Goal: Task Accomplishment & Management: Use online tool/utility

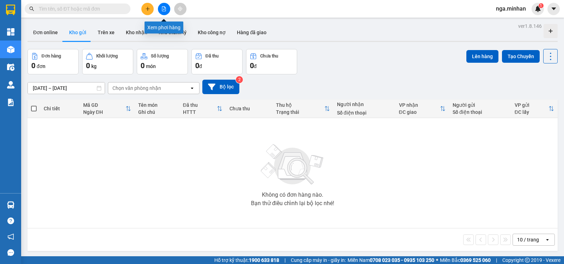
click at [163, 11] on icon "file-add" at bounding box center [164, 8] width 4 height 5
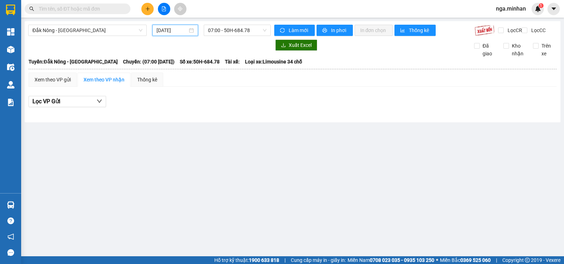
click at [161, 32] on input "[DATE]" at bounding box center [171, 30] width 31 height 8
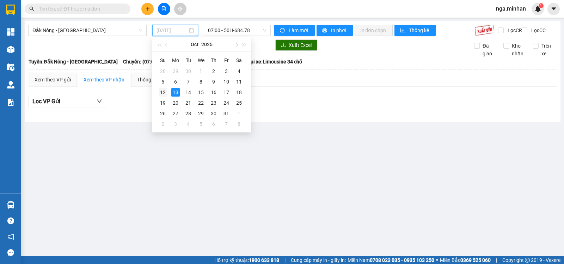
click at [162, 92] on div "12" at bounding box center [162, 92] width 8 height 8
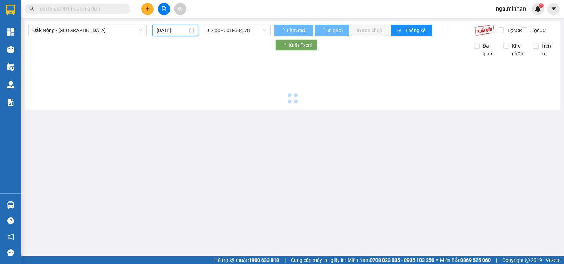
type input "[DATE]"
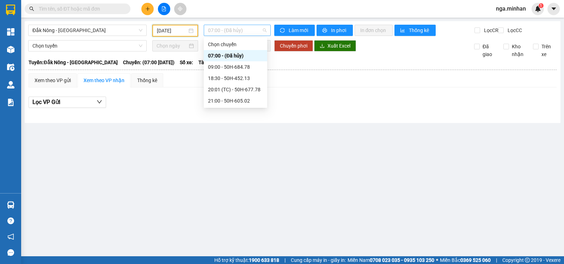
drag, startPoint x: 253, startPoint y: 30, endPoint x: 251, endPoint y: 49, distance: 19.1
click at [252, 35] on span "07:00 - (Đã hủy)" at bounding box center [237, 30] width 58 height 11
click at [246, 108] on body "Kết quả tìm kiếm ( 0 ) Bộ lọc No Data nga.minhan 1 Tổng Quan Kho hàng mới Điều …" at bounding box center [282, 132] width 564 height 264
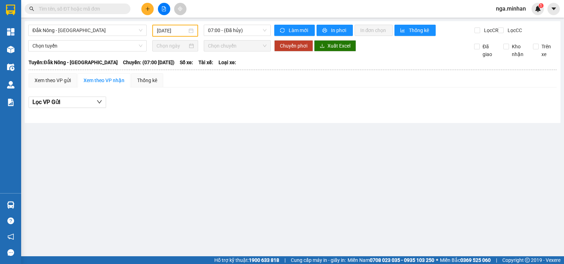
click at [249, 99] on div "Lọc VP Gửi" at bounding box center [293, 104] width 528 height 23
drag, startPoint x: 251, startPoint y: 26, endPoint x: 242, endPoint y: 53, distance: 28.0
click at [249, 29] on span "07:00 - (Đã hủy)" at bounding box center [237, 30] width 58 height 11
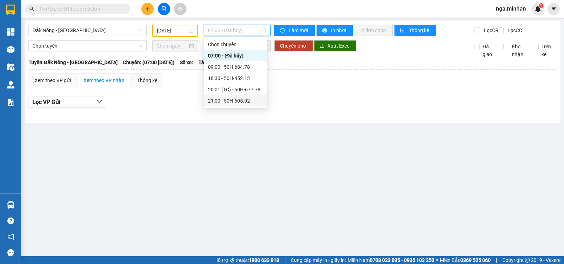
click at [240, 101] on div "21:00 - 50H-605.02" at bounding box center [235, 101] width 55 height 8
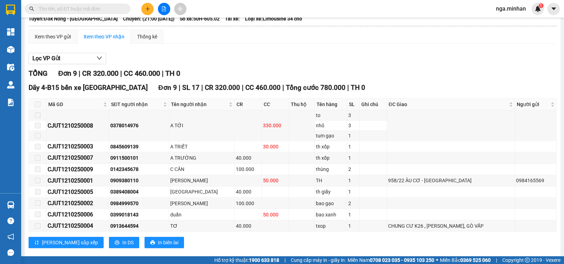
scroll to position [61, 0]
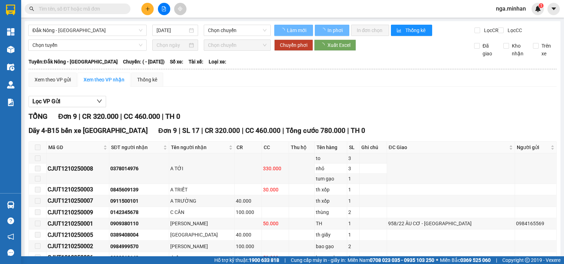
type input "[DATE]"
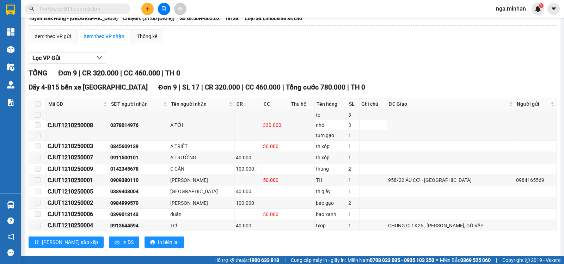
scroll to position [61, 0]
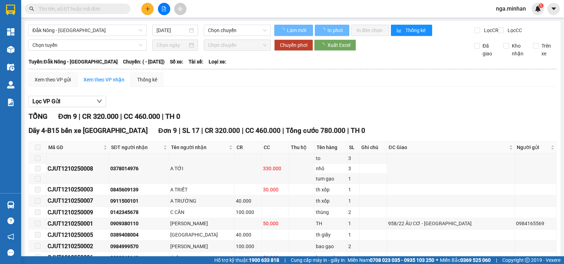
type input "[DATE]"
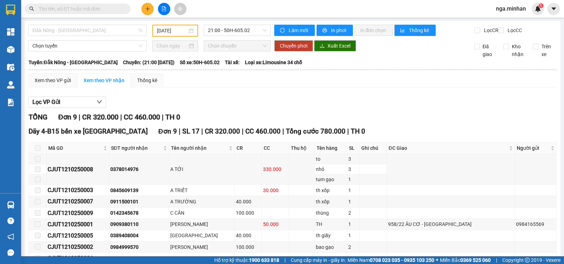
drag, startPoint x: 129, startPoint y: 30, endPoint x: 109, endPoint y: 46, distance: 25.3
click at [124, 34] on span "Đắk Nông - [GEOGRAPHIC_DATA]" at bounding box center [87, 30] width 110 height 11
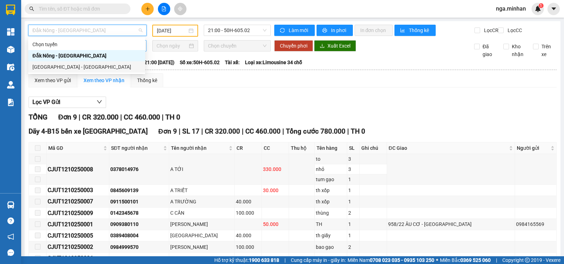
drag, startPoint x: 78, startPoint y: 66, endPoint x: 113, endPoint y: 52, distance: 37.6
click at [79, 66] on div "[GEOGRAPHIC_DATA] - [GEOGRAPHIC_DATA]" at bounding box center [86, 67] width 108 height 8
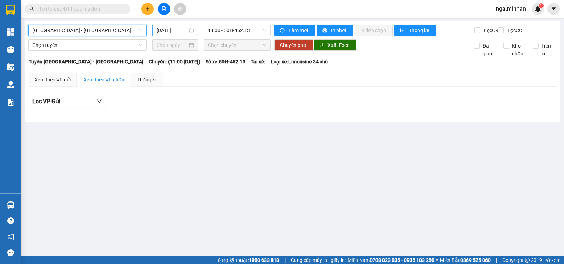
click at [170, 33] on input "[DATE]" at bounding box center [171, 30] width 31 height 8
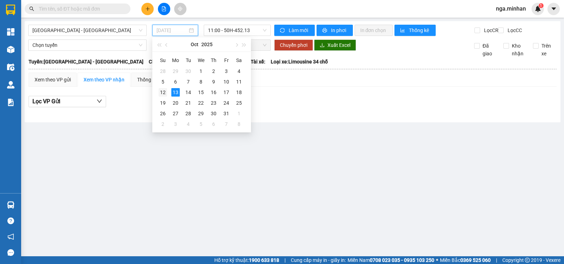
click at [164, 92] on div "12" at bounding box center [162, 92] width 8 height 8
type input "[DATE]"
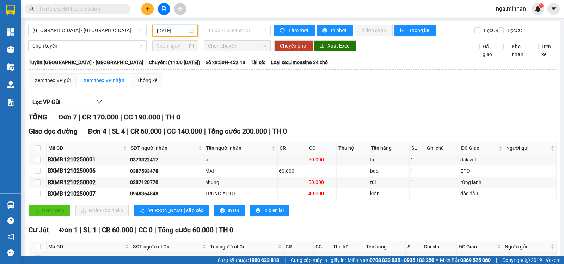
drag, startPoint x: 251, startPoint y: 34, endPoint x: 250, endPoint y: 45, distance: 10.7
click at [252, 34] on span "11:00 - 50H-452.13" at bounding box center [237, 30] width 58 height 11
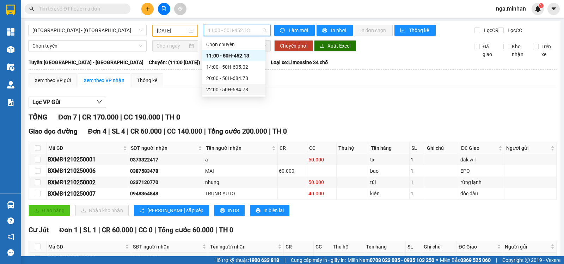
click at [240, 91] on div "22:00 - 50H-684.78" at bounding box center [233, 90] width 55 height 8
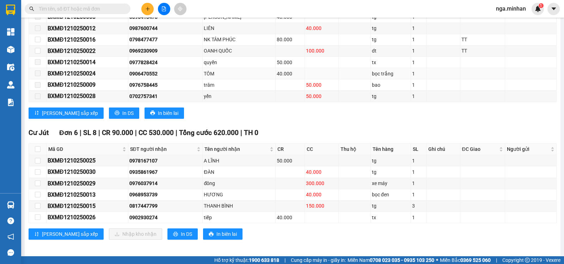
scroll to position [306, 0]
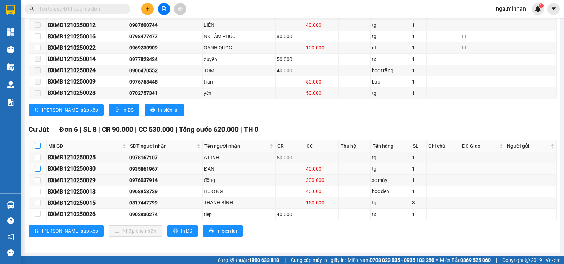
drag, startPoint x: 37, startPoint y: 145, endPoint x: 40, endPoint y: 165, distance: 20.0
click at [37, 148] on input "checkbox" at bounding box center [38, 146] width 6 height 6
checkbox input "true"
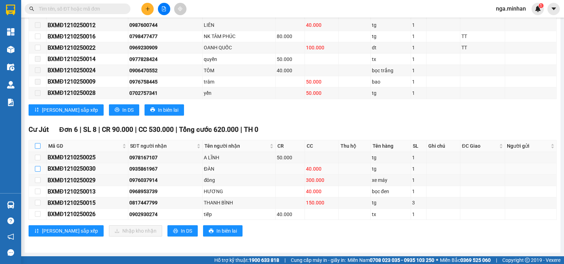
checkbox input "true"
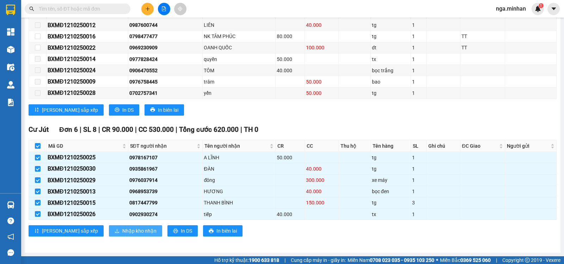
click at [122, 230] on span "Nhập kho nhận" at bounding box center [139, 231] width 34 height 8
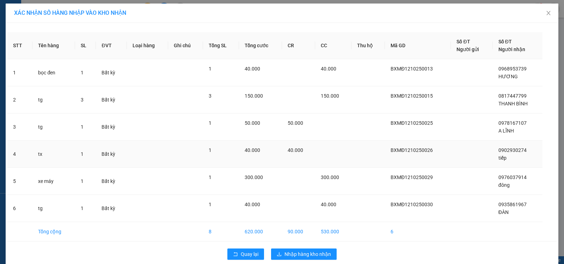
click at [315, 152] on td at bounding box center [333, 154] width 37 height 27
click at [296, 251] on span "Nhập hàng kho nhận" at bounding box center [307, 254] width 46 height 8
